Goal: Information Seeking & Learning: Learn about a topic

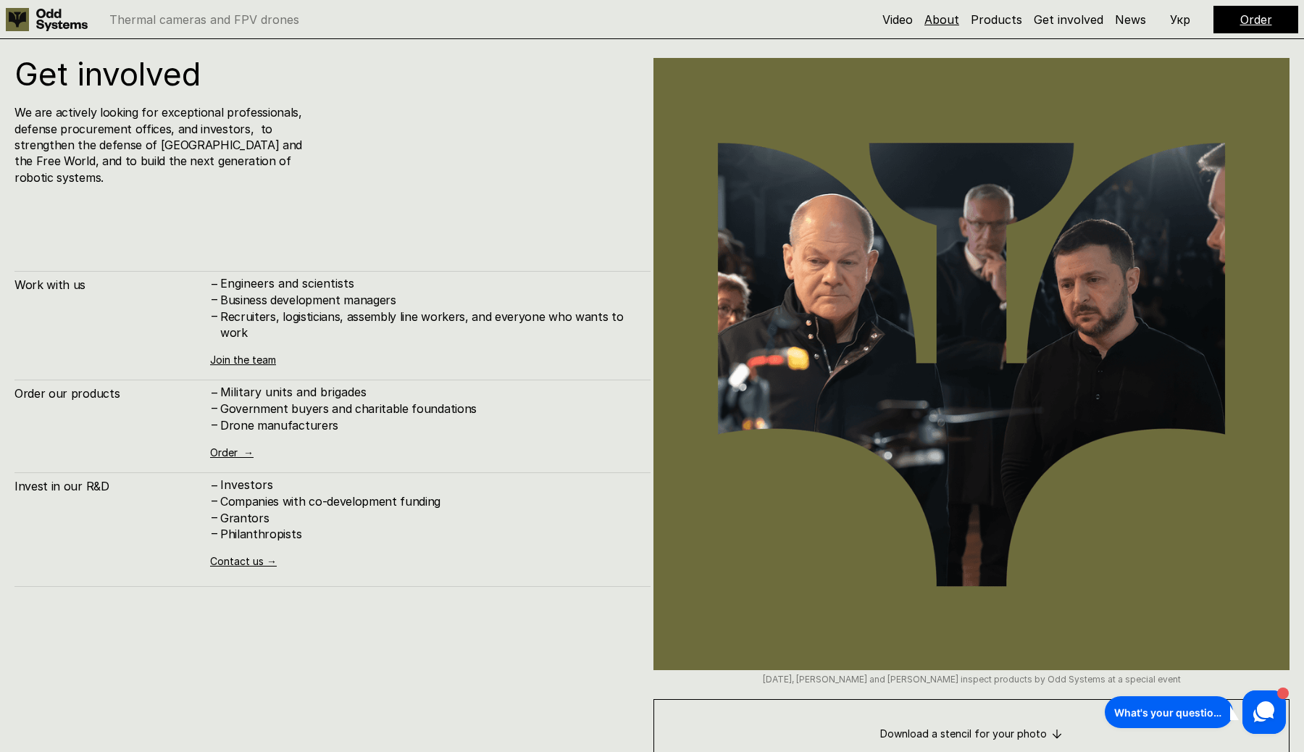
click at [950, 20] on link "About" at bounding box center [941, 19] width 35 height 14
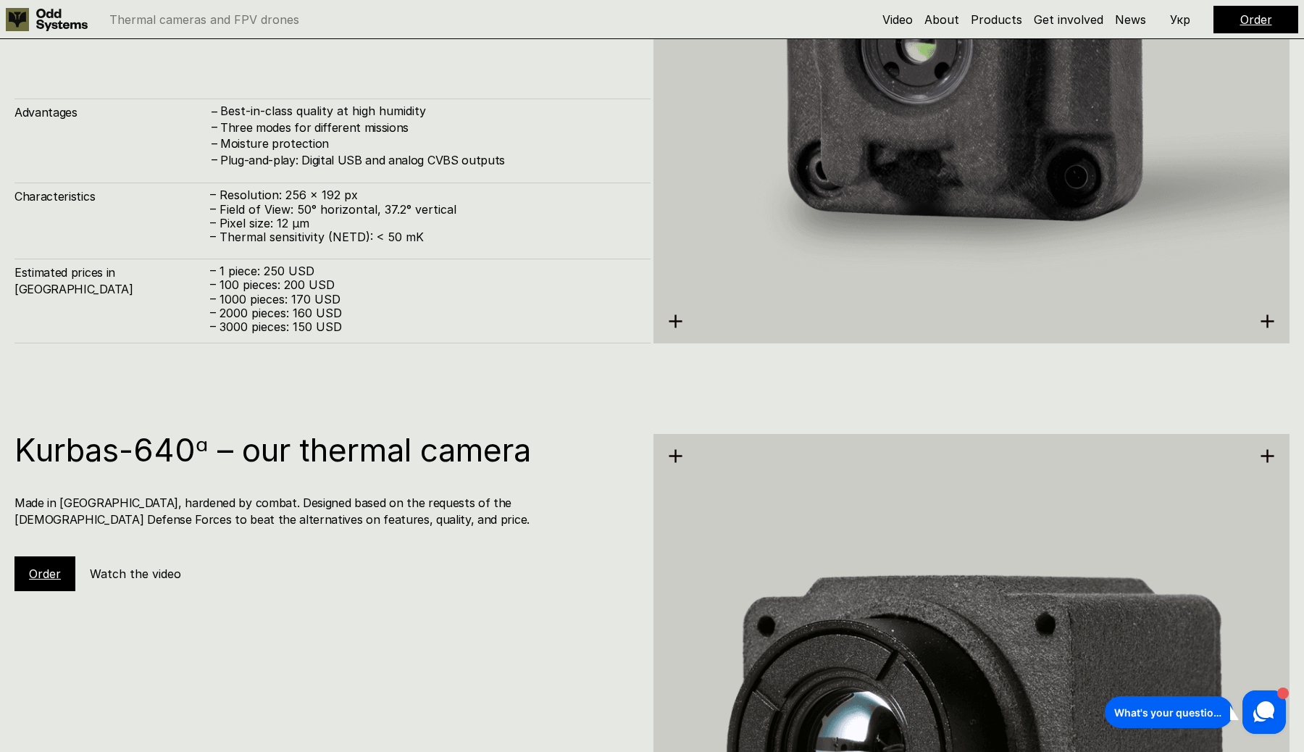
scroll to position [2643, 0]
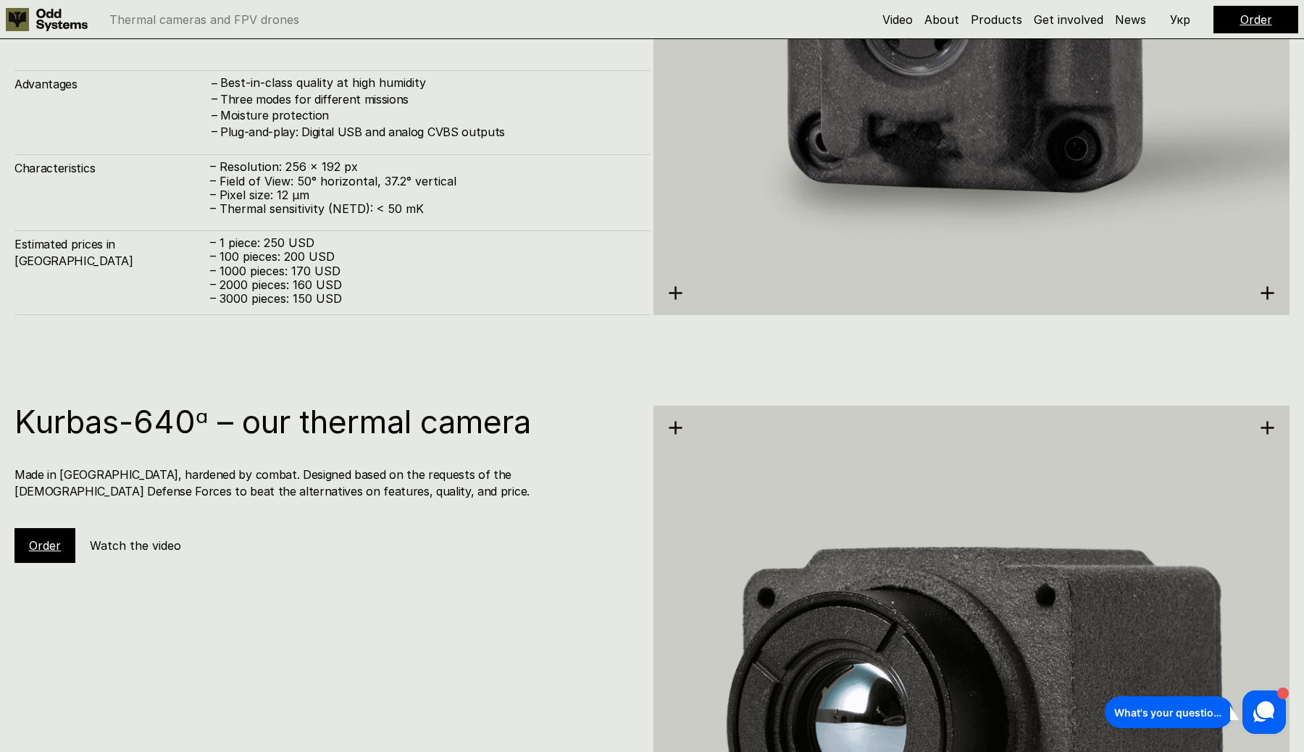
click at [306, 287] on p "– 2000 pieces: 160 USD" at bounding box center [423, 285] width 426 height 14
click at [309, 313] on div "Estimated prices in [GEOGRAPHIC_DATA] – 1 piece: 250 USD – 100 pieces: 200 USD …" at bounding box center [332, 272] width 636 height 85
click at [302, 297] on p "– 3000 pieces: 150 USD" at bounding box center [423, 299] width 426 height 14
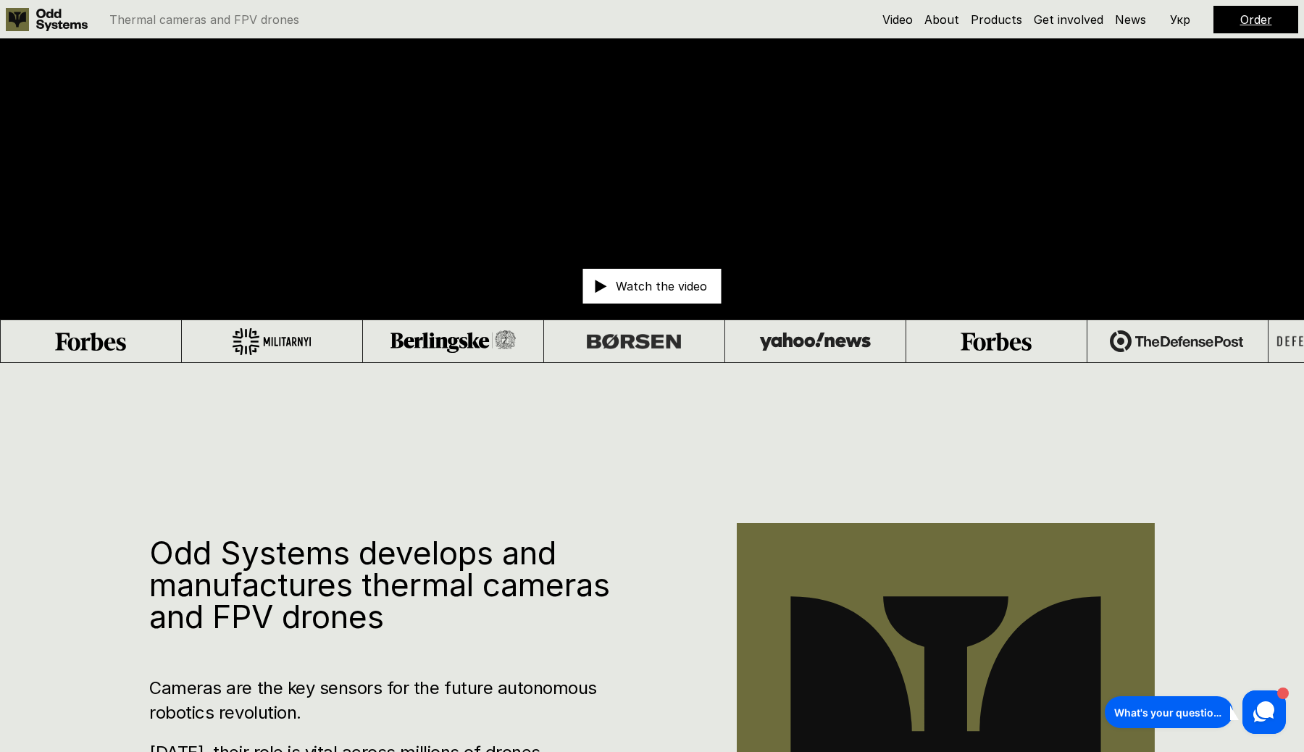
scroll to position [0, 0]
